Goal: Find contact information: Find contact information

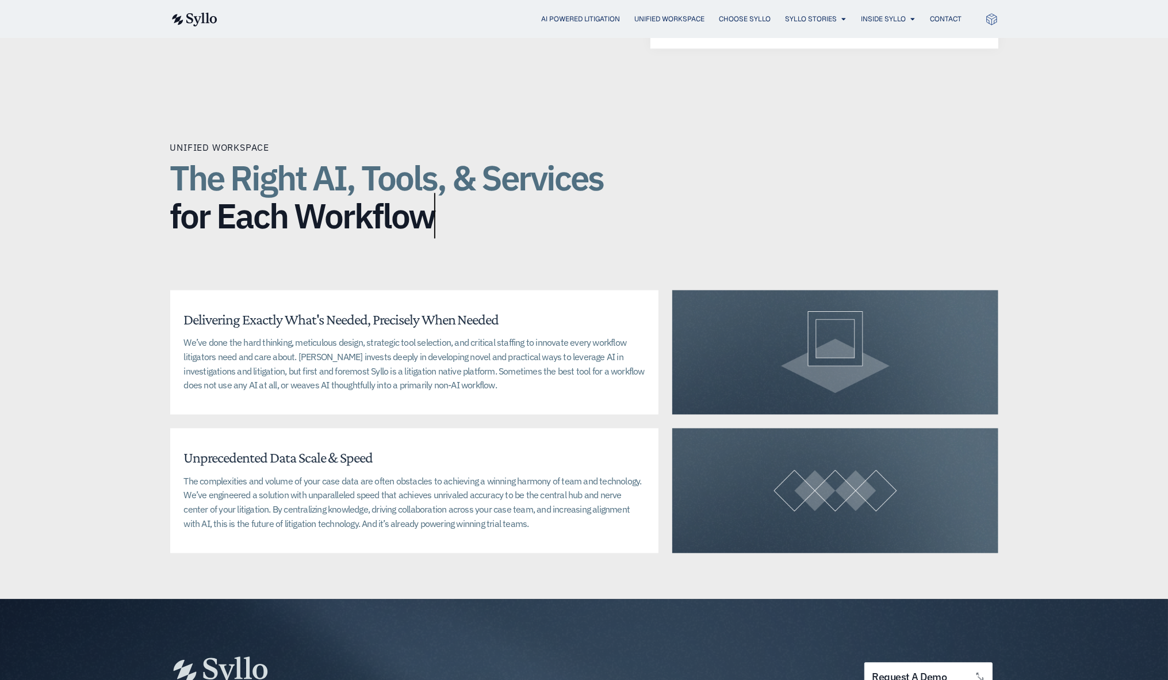
click at [990, 18] on icon at bounding box center [992, 17] width 10 height 3
click at [951, 17] on span "Contact" at bounding box center [947, 19] width 32 height 10
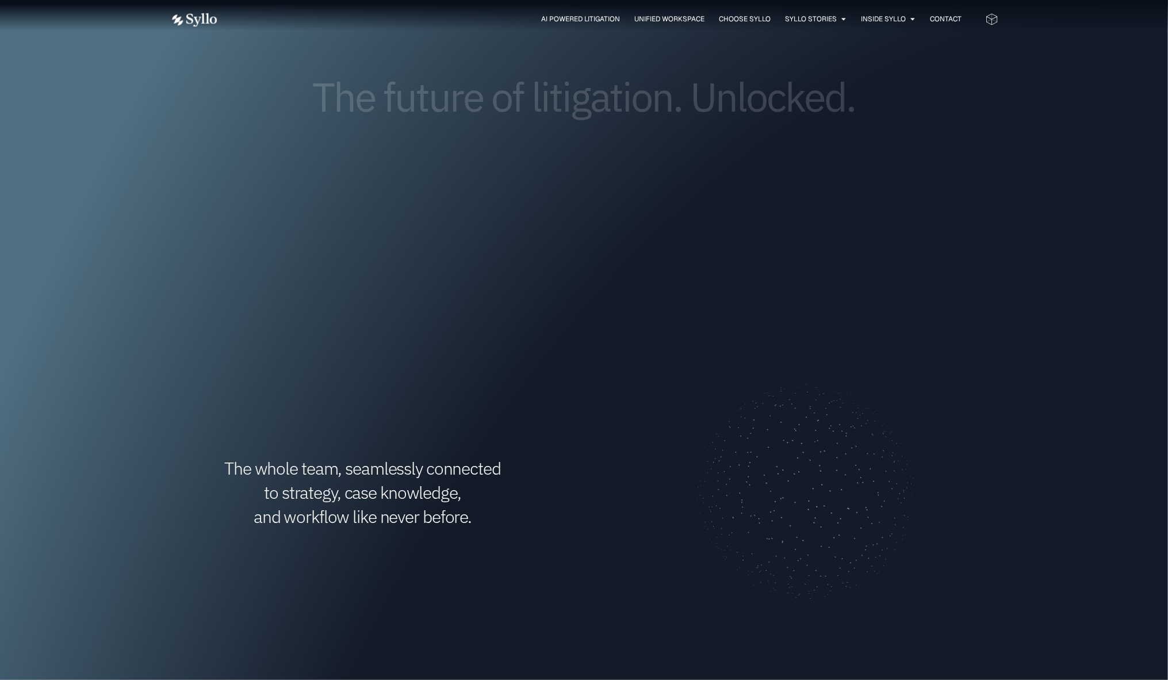
scroll to position [144, 0]
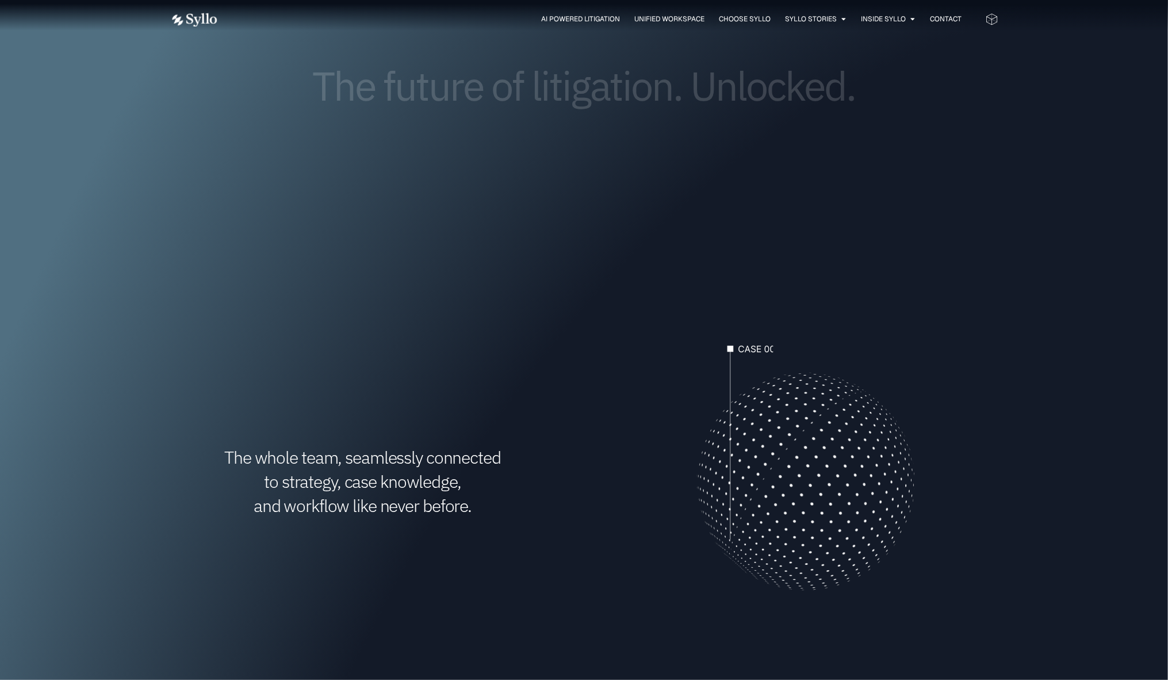
click at [895, 181] on div "The future of litigation. Unlocked." at bounding box center [584, 103] width 828 height 234
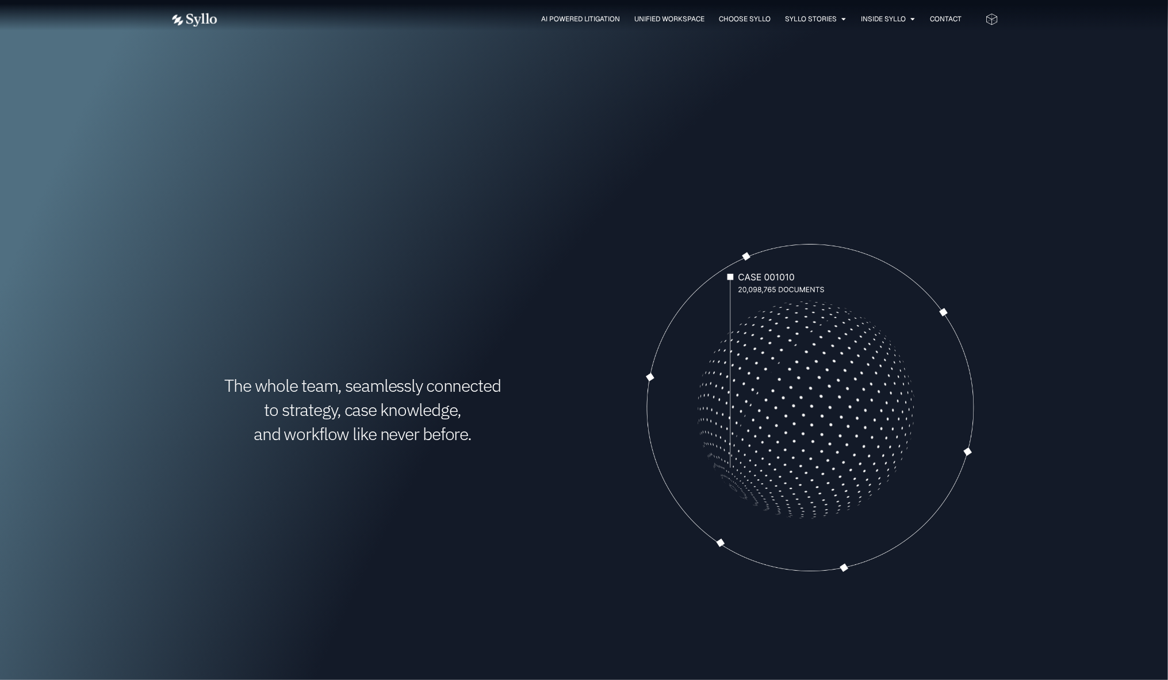
click at [794, 369] on video at bounding box center [805, 409] width 385 height 385
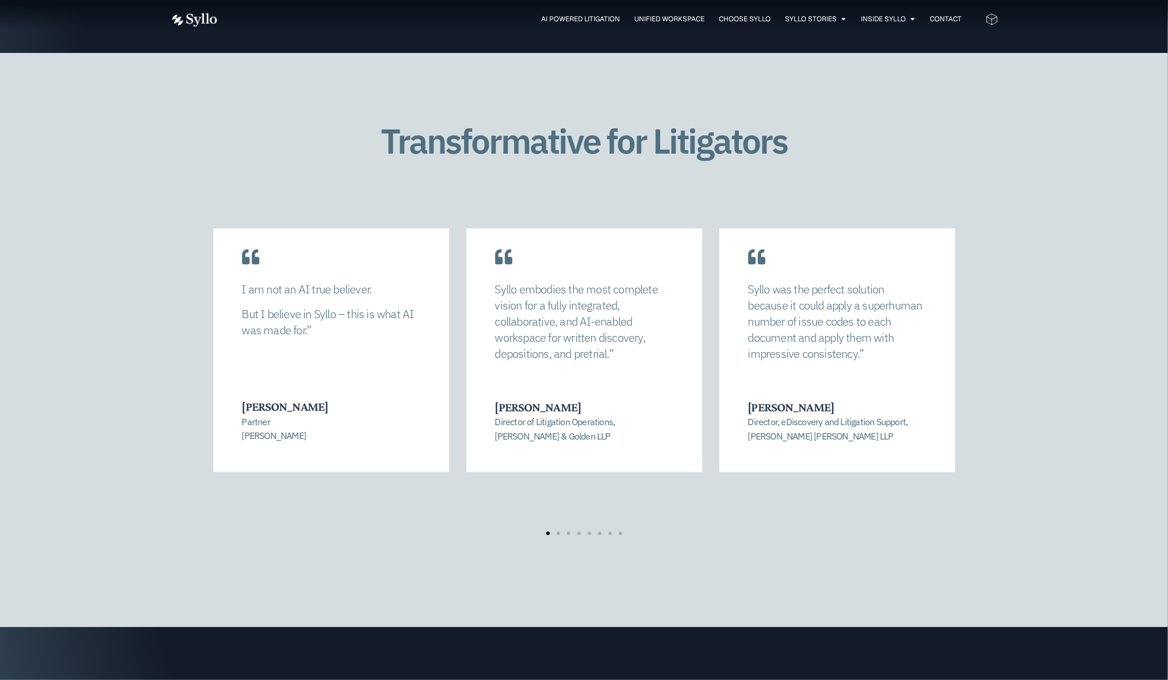
scroll to position [2301, 0]
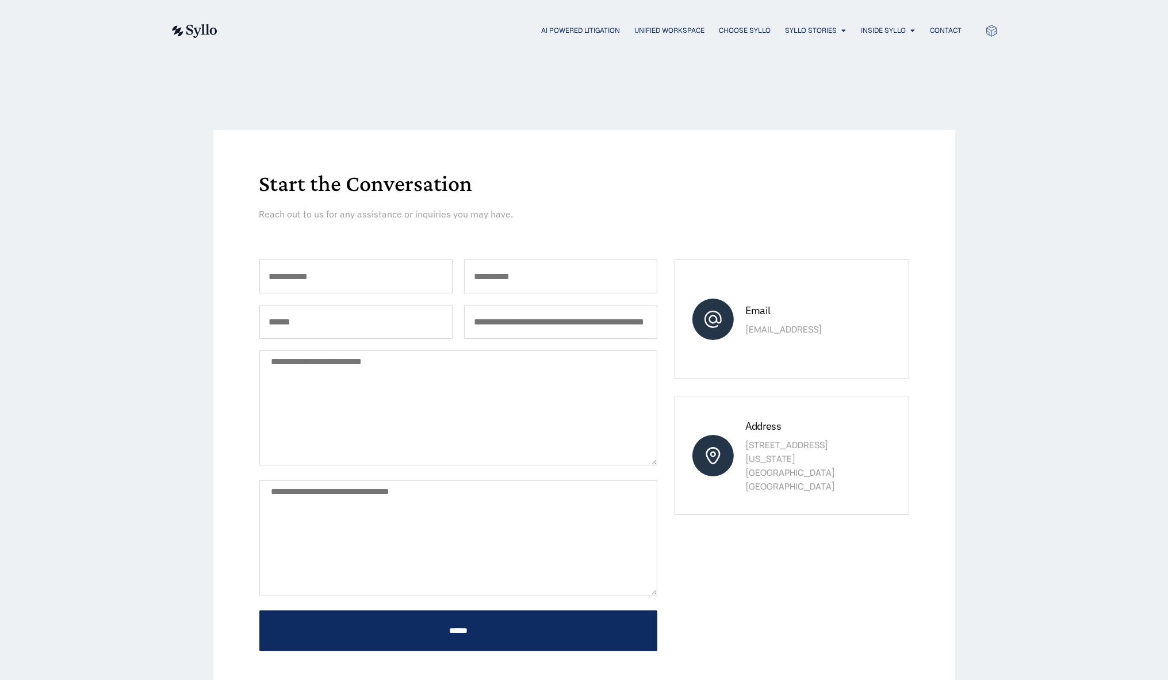
click at [796, 468] on p "[STREET_ADDRESS][US_STATE]" at bounding box center [809, 465] width 127 height 55
drag, startPoint x: 828, startPoint y: 467, endPoint x: 740, endPoint y: 447, distance: 90.3
click at [740, 447] on div "Address [STREET_ADDRESS][US_STATE]" at bounding box center [792, 455] width 234 height 119
drag, startPoint x: 740, startPoint y: 447, endPoint x: 771, endPoint y: 459, distance: 33.3
click at [648, 29] on span "Unified Workspace" at bounding box center [670, 30] width 70 height 10
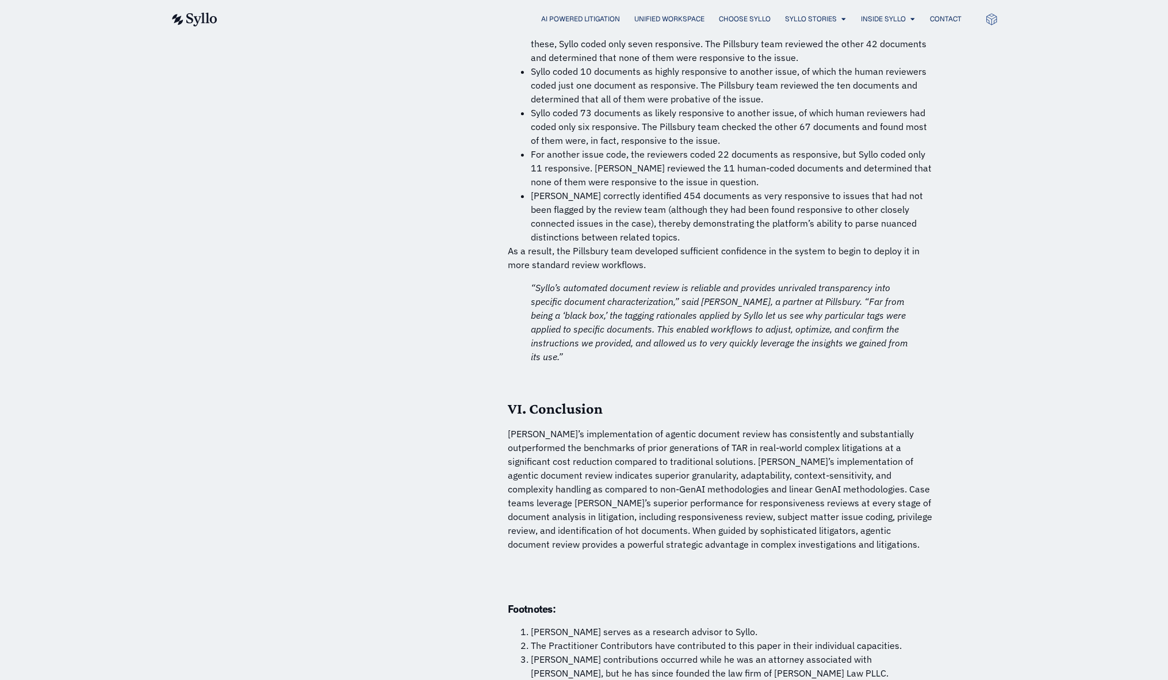
scroll to position [8054, 0]
